Goal: Find specific page/section: Find specific page/section

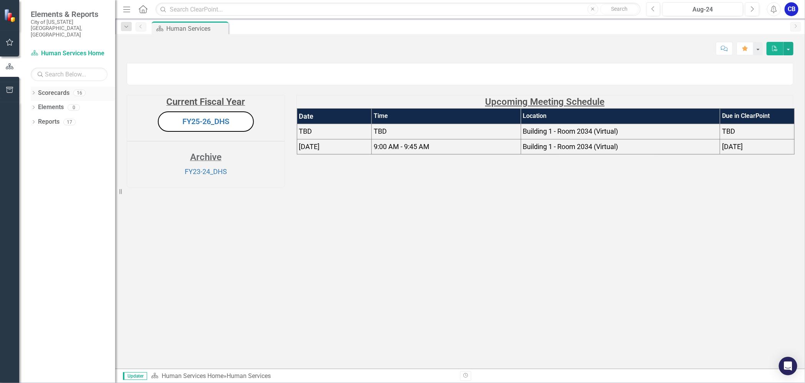
click at [35, 91] on icon "Dropdown" at bounding box center [33, 93] width 5 height 4
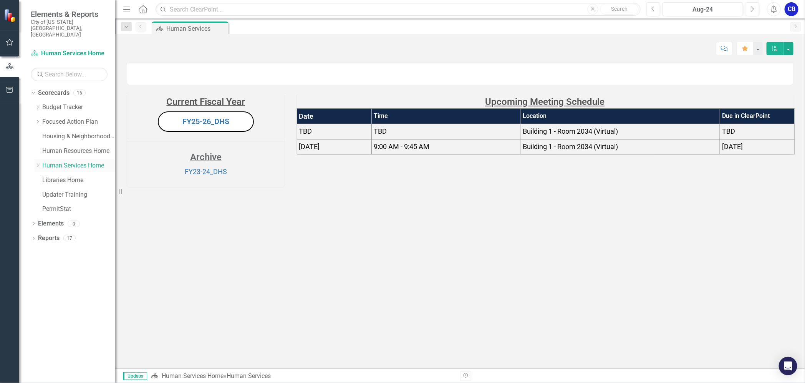
click at [38, 163] on icon "Dropdown" at bounding box center [38, 165] width 6 height 5
click at [60, 176] on link "FY25-26 DPP_DHS" at bounding box center [82, 180] width 65 height 9
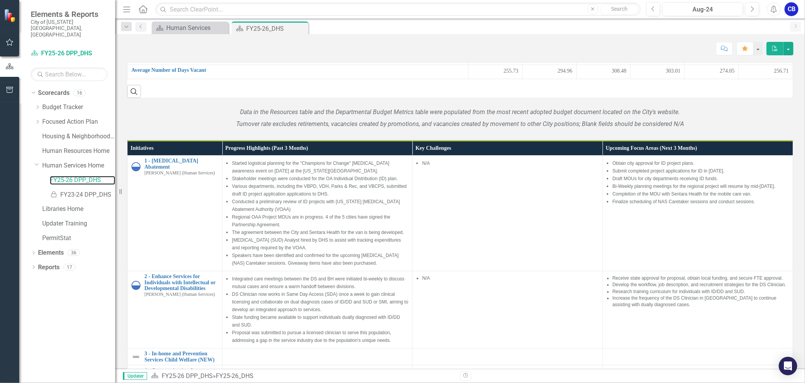
scroll to position [550, 0]
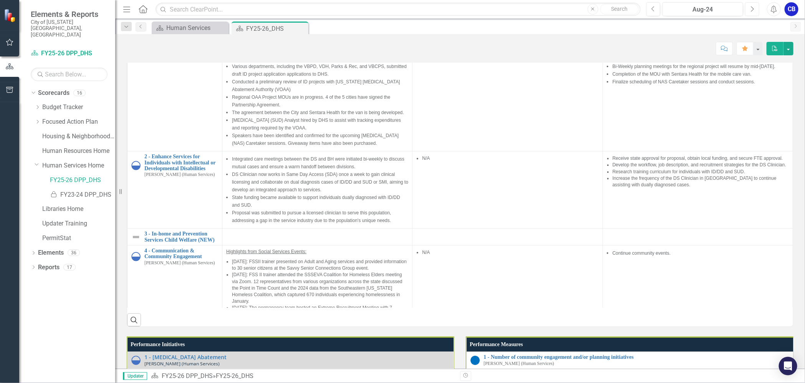
click at [752, 12] on icon "Next" at bounding box center [752, 9] width 4 height 7
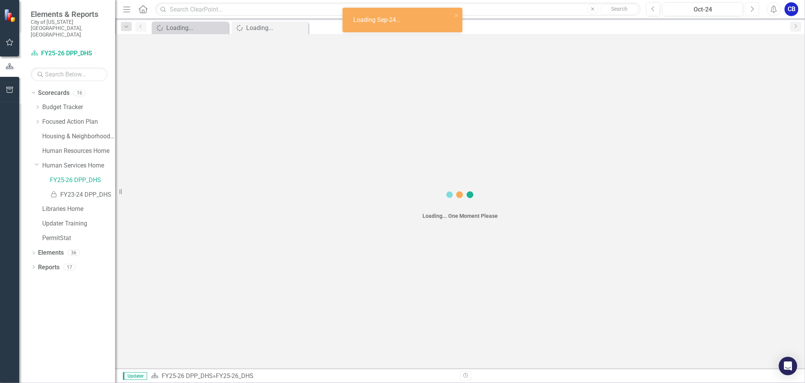
click at [752, 12] on icon "Next" at bounding box center [752, 9] width 4 height 7
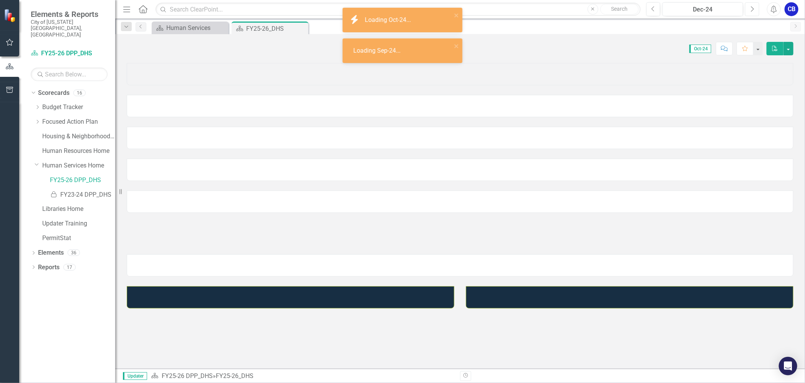
click at [752, 12] on icon "Next" at bounding box center [752, 9] width 4 height 7
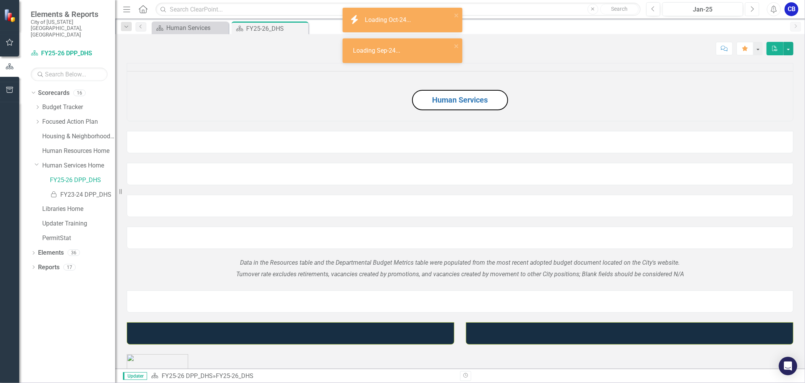
click at [752, 12] on icon "Next" at bounding box center [752, 9] width 4 height 7
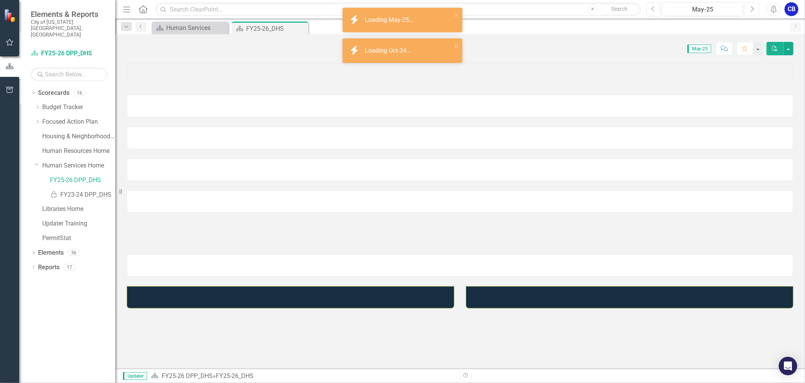
click at [752, 12] on icon "Next" at bounding box center [752, 9] width 4 height 7
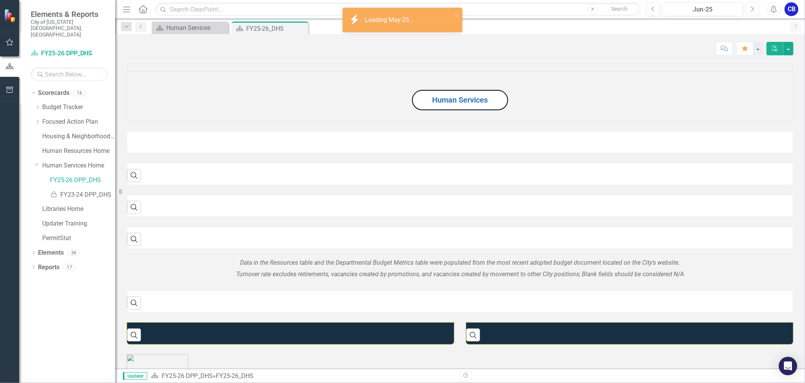
click at [752, 12] on icon "Next" at bounding box center [752, 9] width 4 height 7
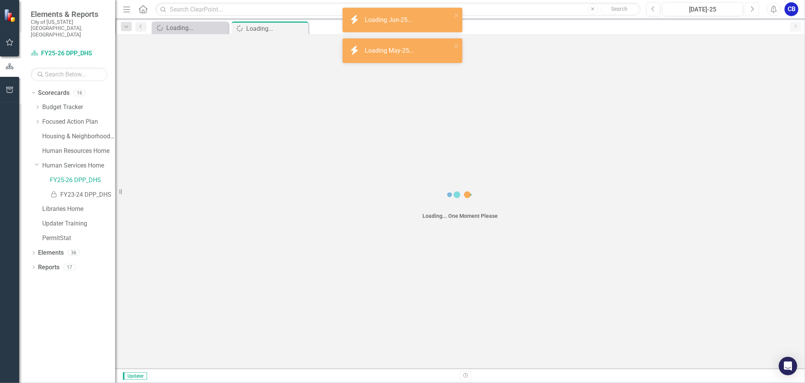
click at [752, 12] on icon "Next" at bounding box center [752, 9] width 4 height 7
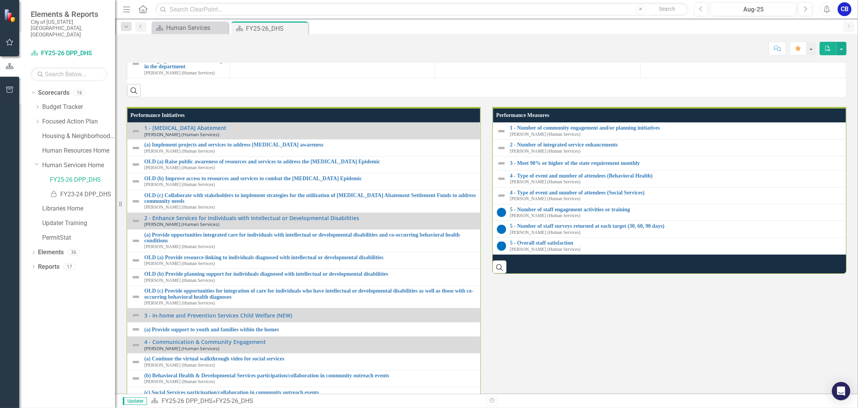
scroll to position [620, 0]
click at [418, 50] on td at bounding box center [332, 38] width 205 height 23
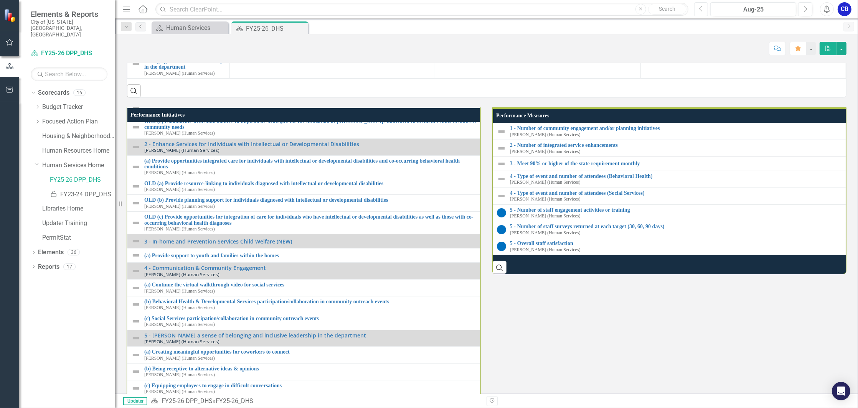
click at [703, 8] on icon "Previous" at bounding box center [701, 9] width 4 height 7
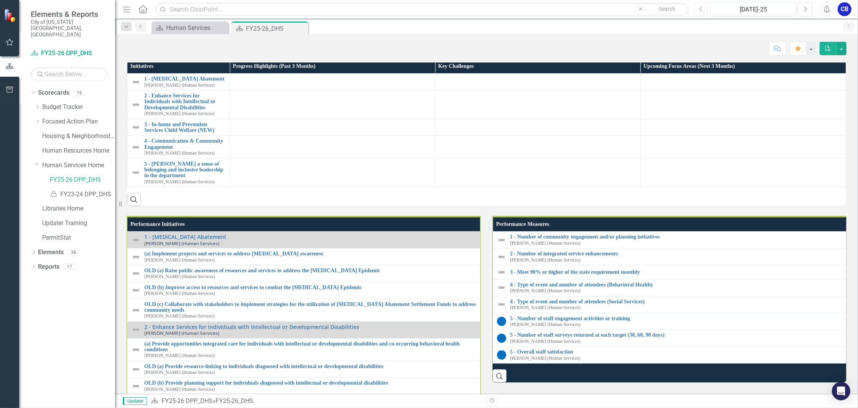
scroll to position [563, 0]
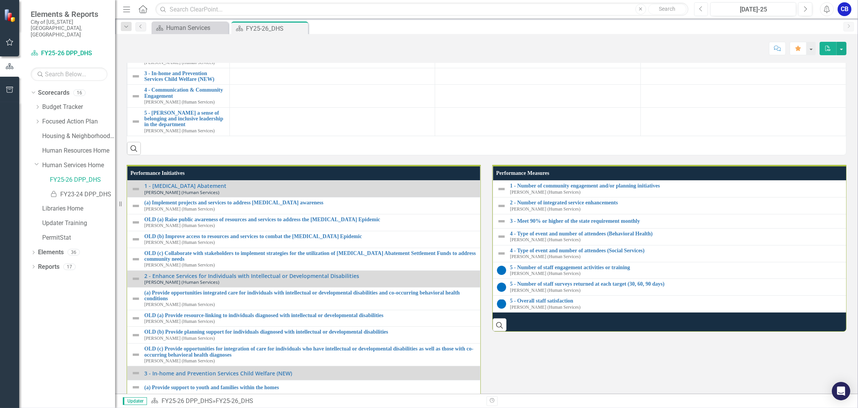
click at [696, 6] on button "Previous" at bounding box center [701, 9] width 14 height 14
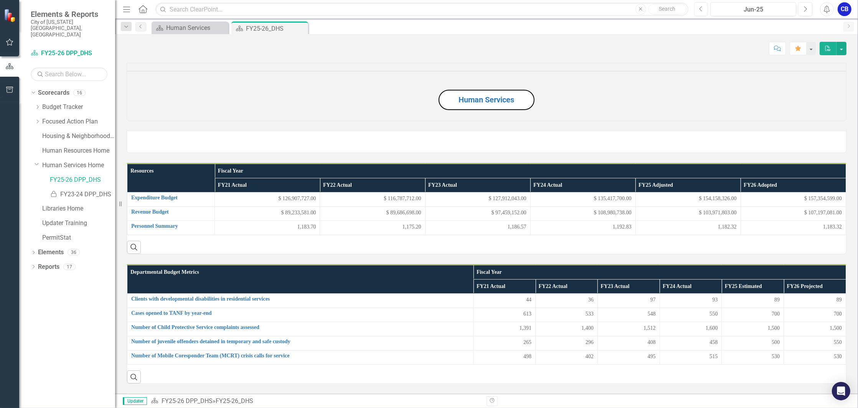
click at [703, 7] on icon "Previous" at bounding box center [701, 9] width 4 height 7
click at [804, 9] on icon "button" at bounding box center [806, 8] width 3 height 5
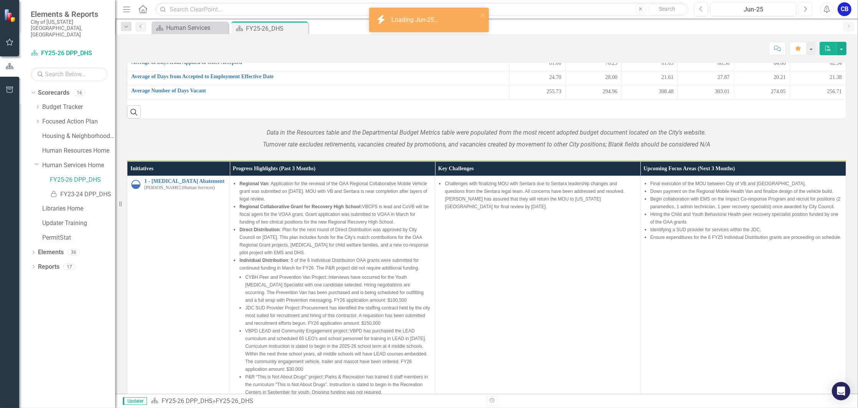
scroll to position [614, 0]
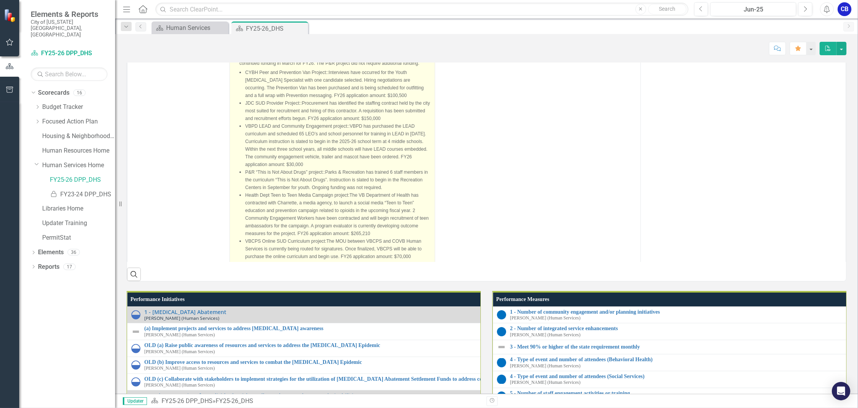
drag, startPoint x: 397, startPoint y: 228, endPoint x: 376, endPoint y: 227, distance: 21.1
click at [376, 52] on li "Direct Distribution : Plan for the next round of Direct Distribution was approv…" at bounding box center [336, 36] width 192 height 31
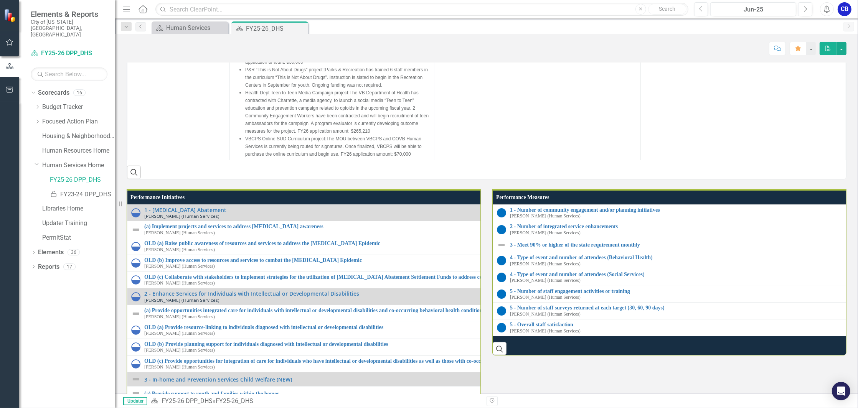
scroll to position [0, 0]
click at [64, 116] on div "Dropdown Focused Action Plan" at bounding box center [75, 122] width 81 height 13
click at [55, 117] on link "Focused Action Plan" at bounding box center [78, 121] width 73 height 9
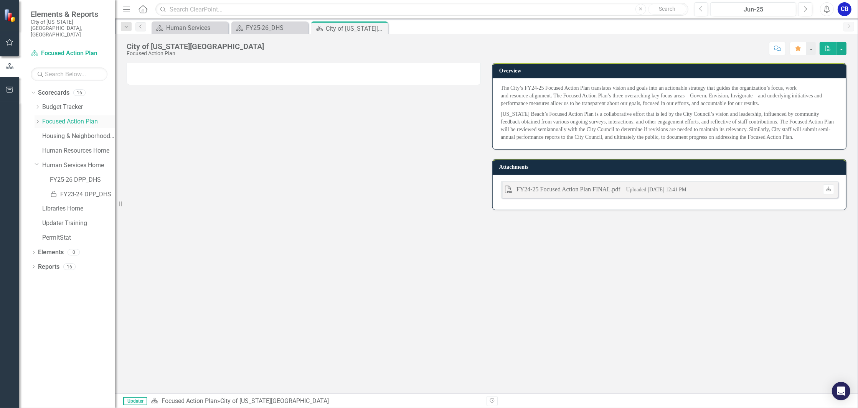
click at [37, 119] on icon "Dropdown" at bounding box center [38, 121] width 6 height 5
click at [61, 161] on link "INVIGORATE" at bounding box center [82, 165] width 65 height 9
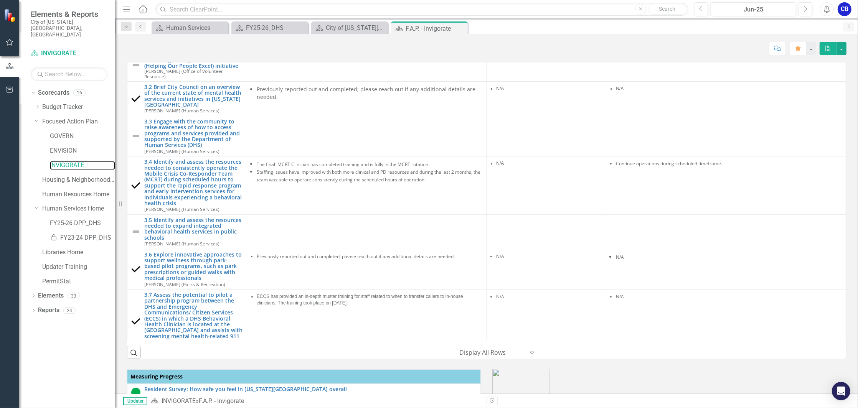
scroll to position [205, 0]
